Goal: Information Seeking & Learning: Learn about a topic

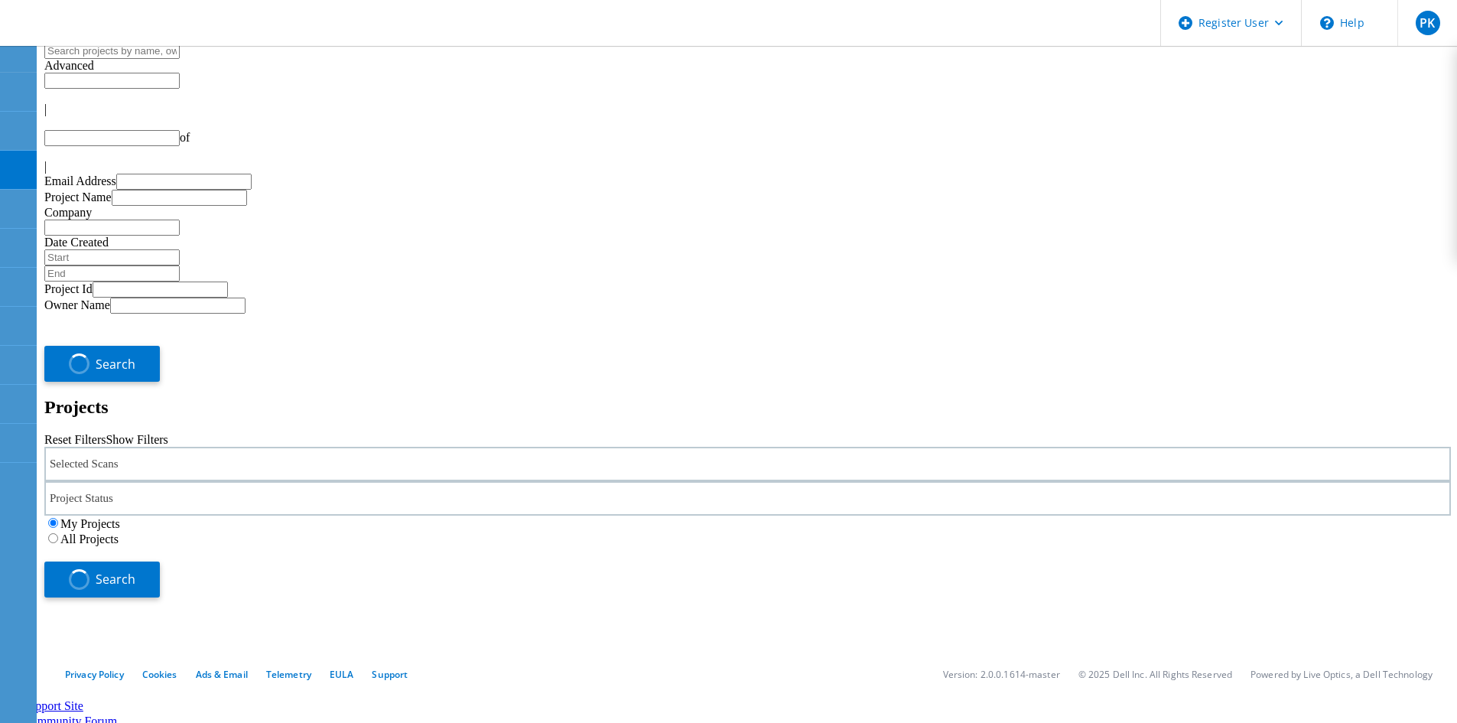
type input "1"
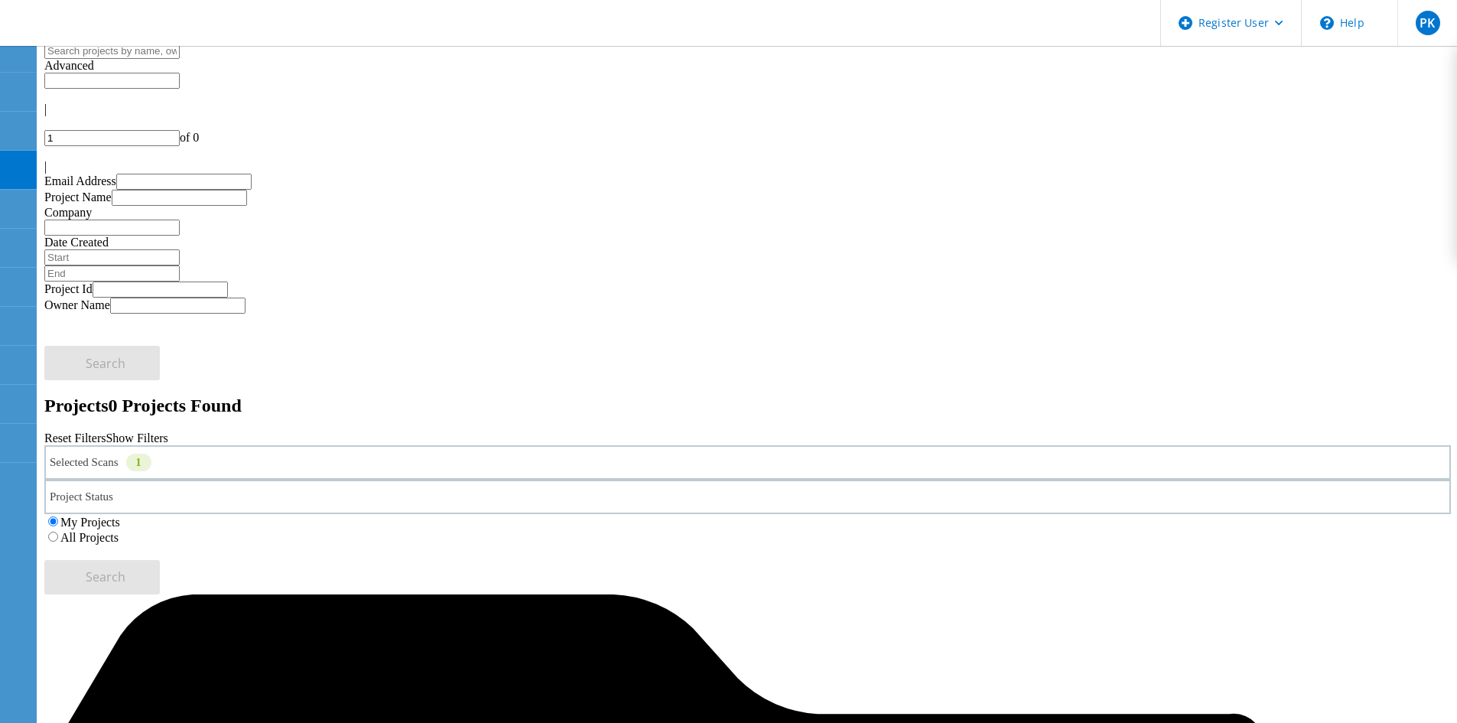
click at [119, 531] on label "All Projects" at bounding box center [89, 537] width 58 height 13
click at [58, 531] on input "All Projects" at bounding box center [53, 536] width 10 height 10
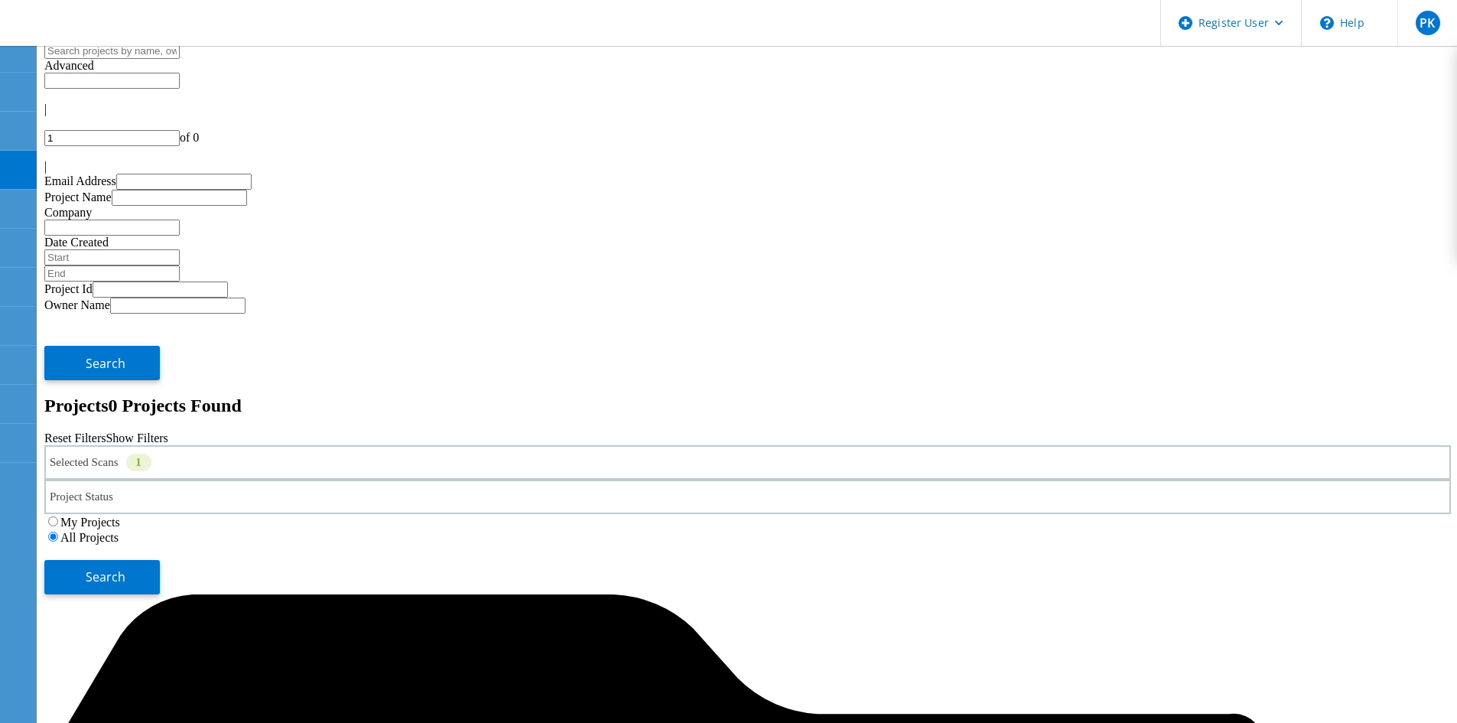
click at [244, 445] on div "Selected Scans 1" at bounding box center [747, 462] width 1406 height 34
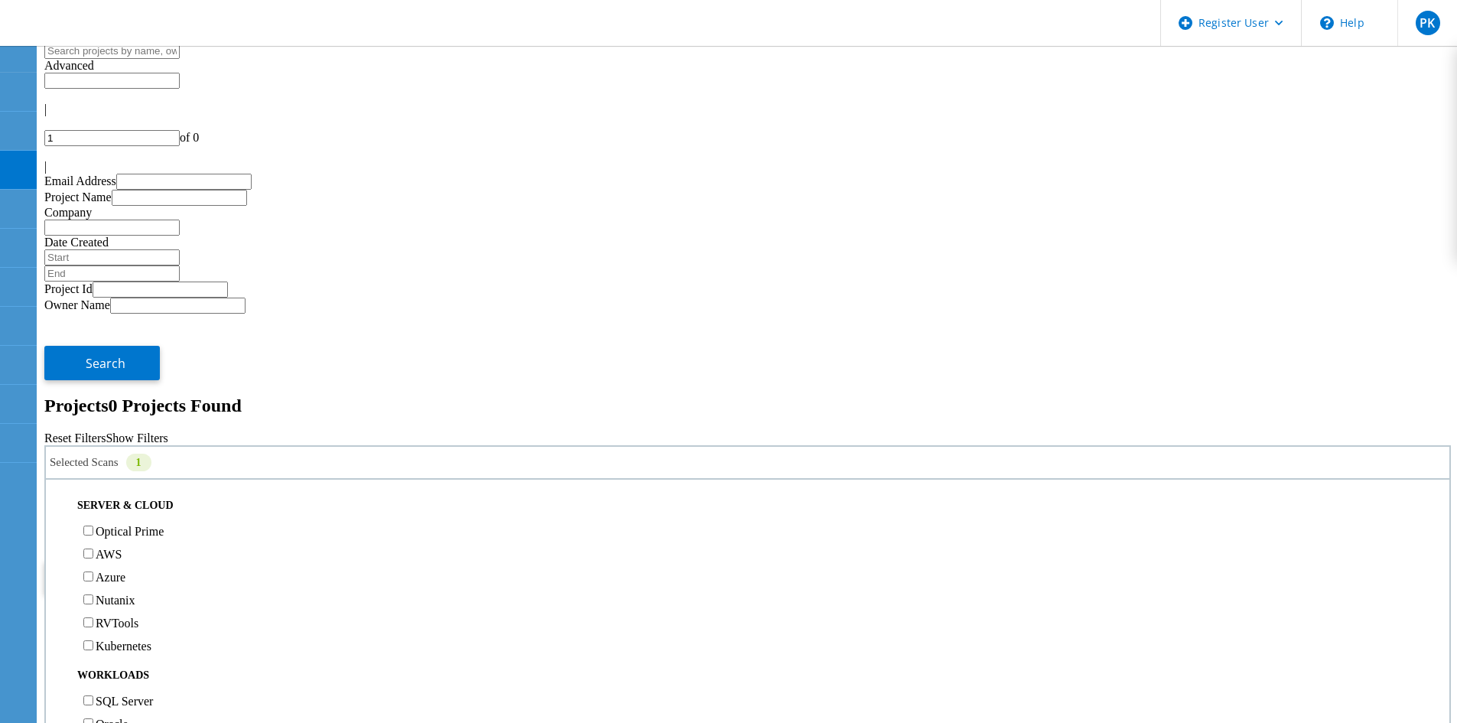
click at [159, 524] on label "Optical Prime" at bounding box center [130, 530] width 68 height 13
click at [93, 525] on input "Optical Prime" at bounding box center [88, 530] width 10 height 10
click at [140, 443] on label "XtremIO" at bounding box center [118, 449] width 44 height 13
click at [93, 444] on input "XtremIO" at bounding box center [88, 449] width 10 height 10
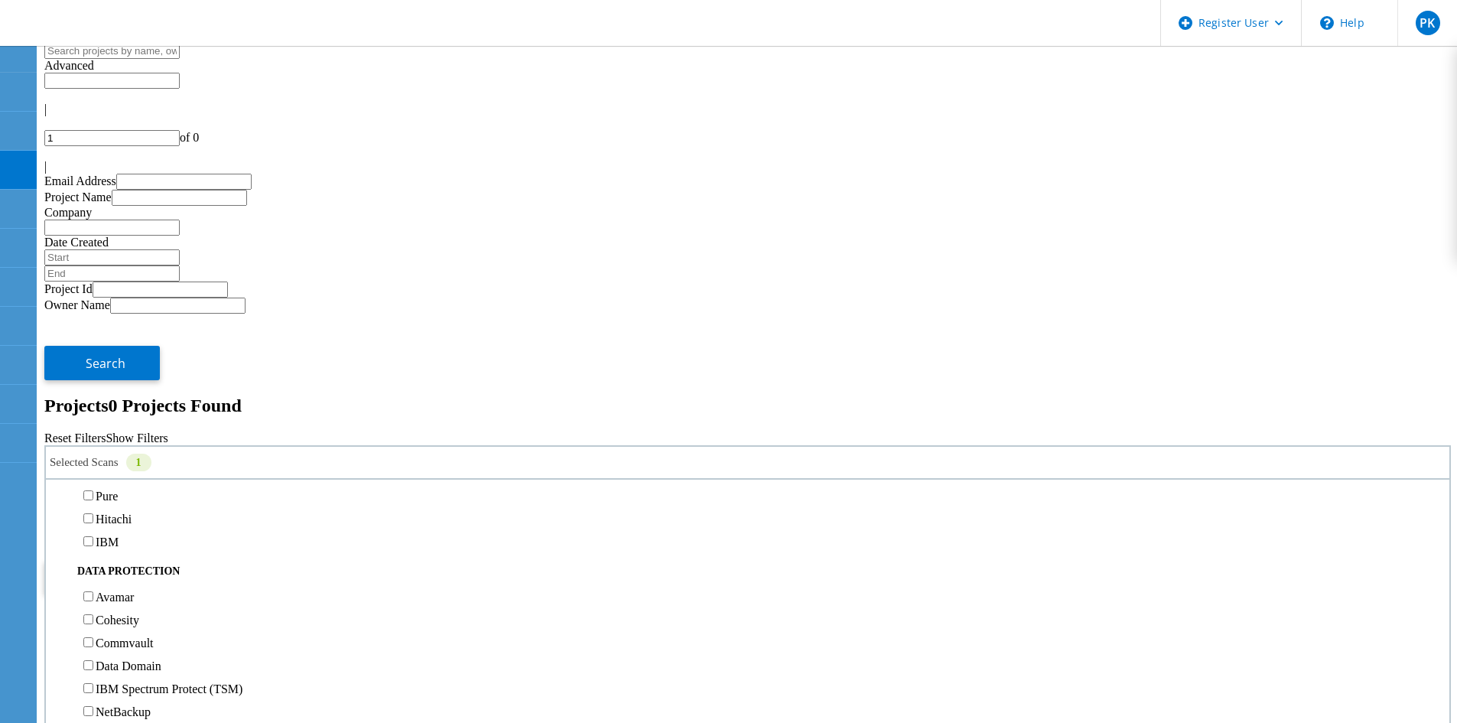
click at [160, 560] on button "Search" at bounding box center [101, 577] width 115 height 34
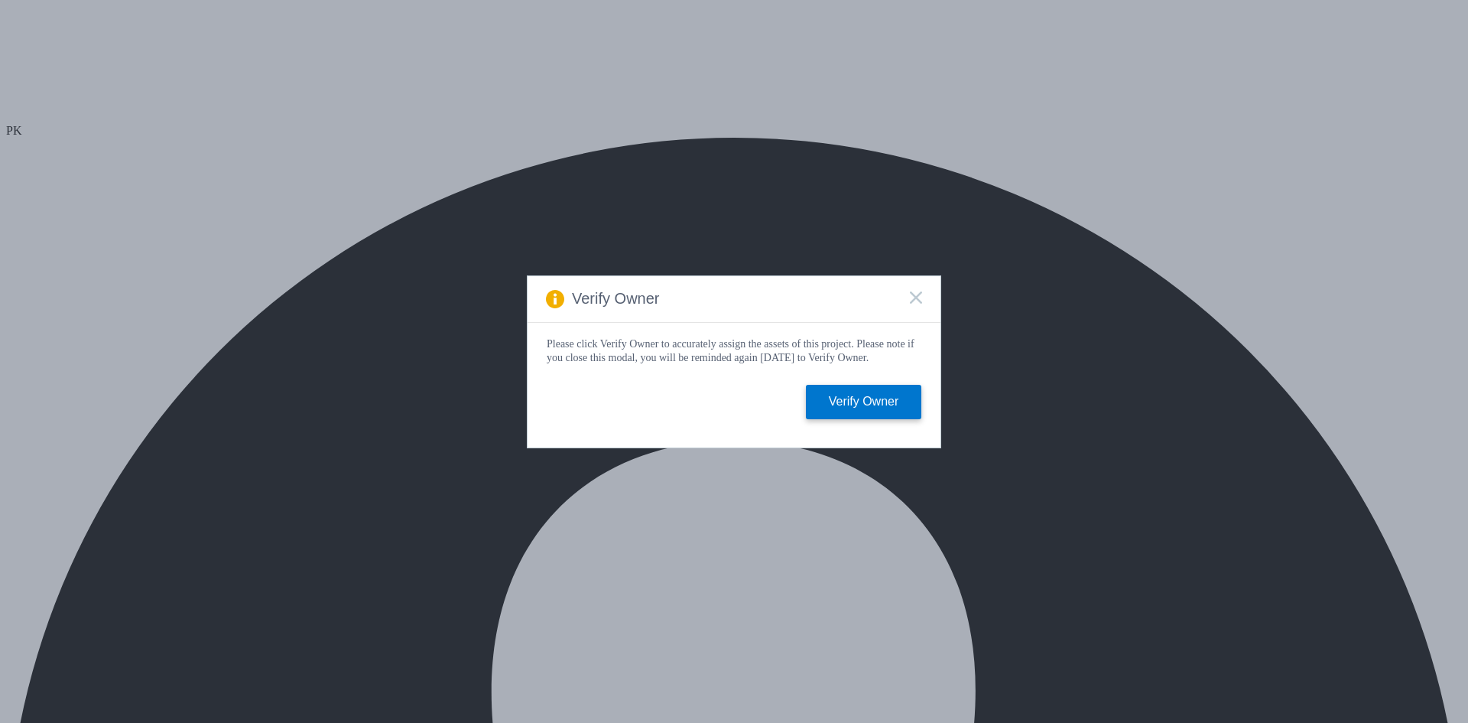
click at [911, 301] on span at bounding box center [916, 298] width 12 height 15
